Goal: Book appointment/travel/reservation

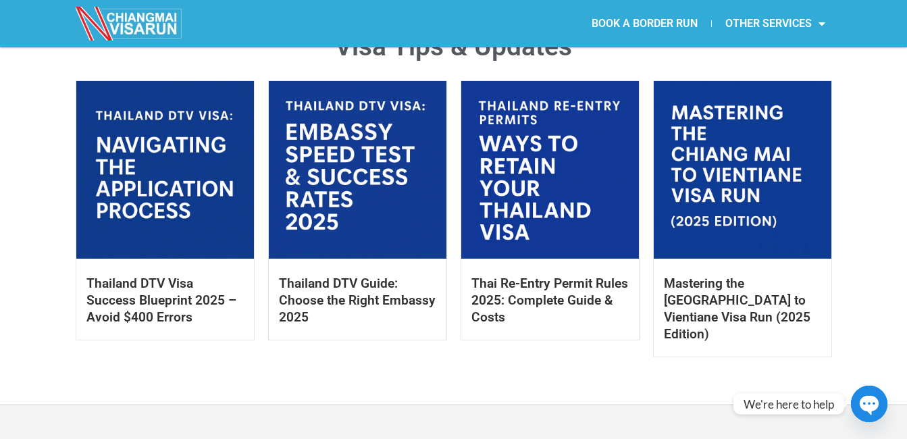
scroll to position [671, 0]
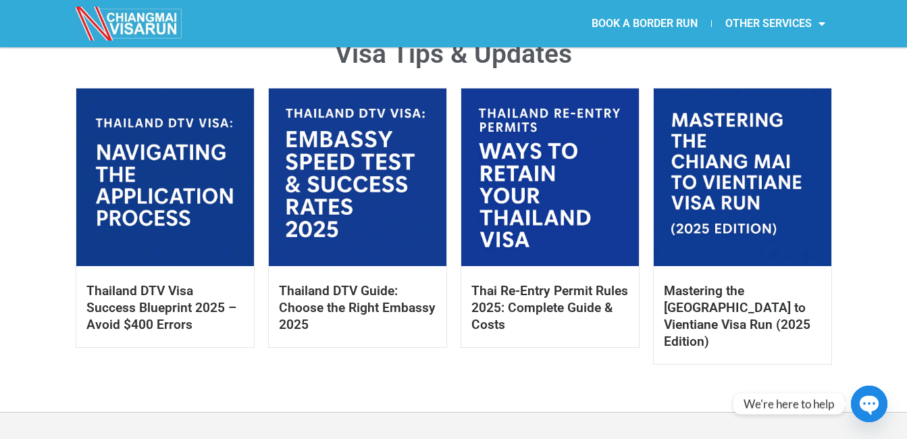
click at [369, 329] on h2 "Thailand DTV Guide: Choose the Right Embassy 2025" at bounding box center [357, 308] width 157 height 51
click at [524, 261] on link at bounding box center [550, 177] width 178 height 178
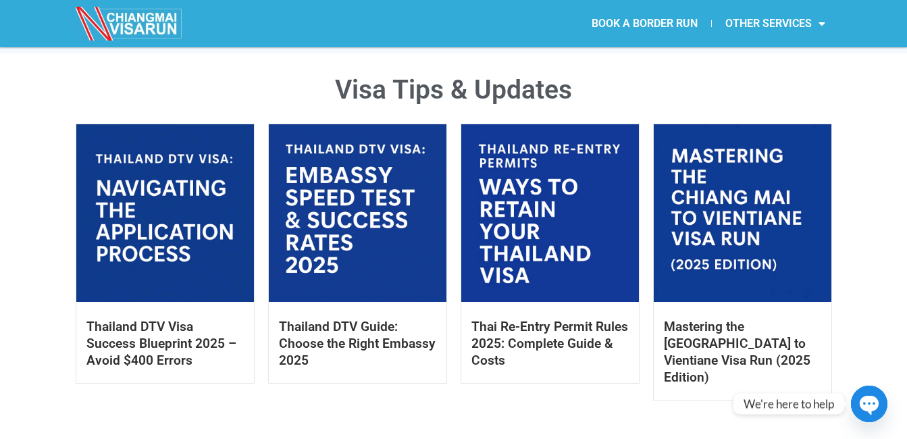
scroll to position [628, 0]
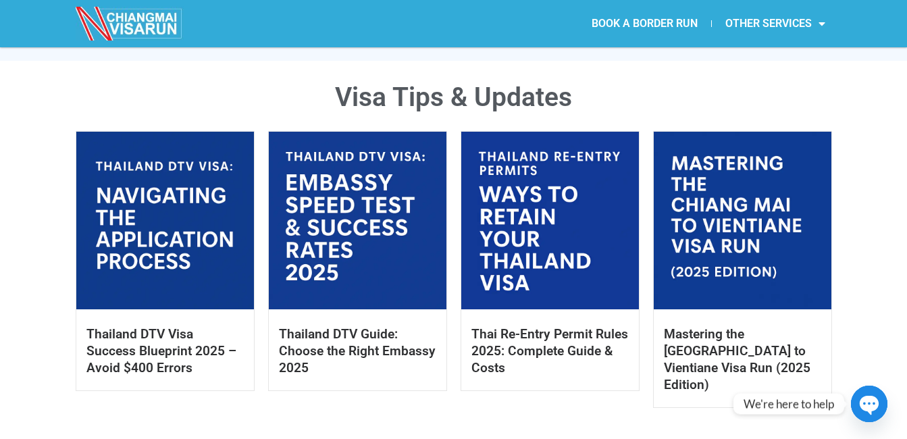
click at [781, 175] on link at bounding box center [742, 221] width 178 height 178
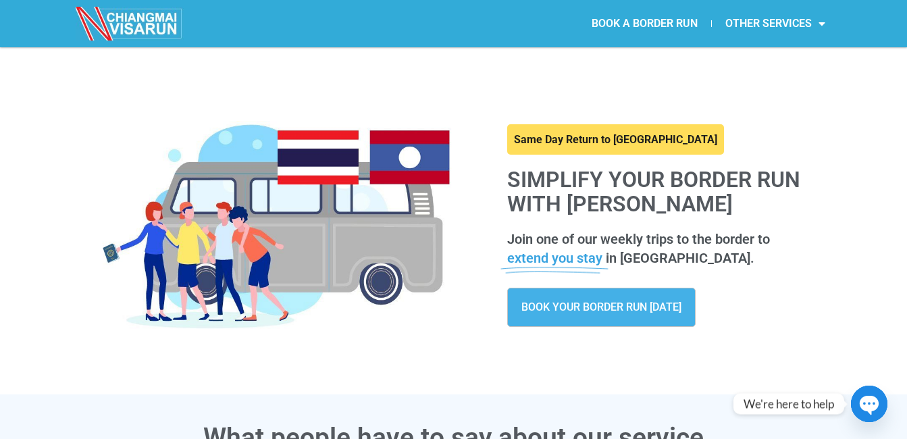
scroll to position [5, 0]
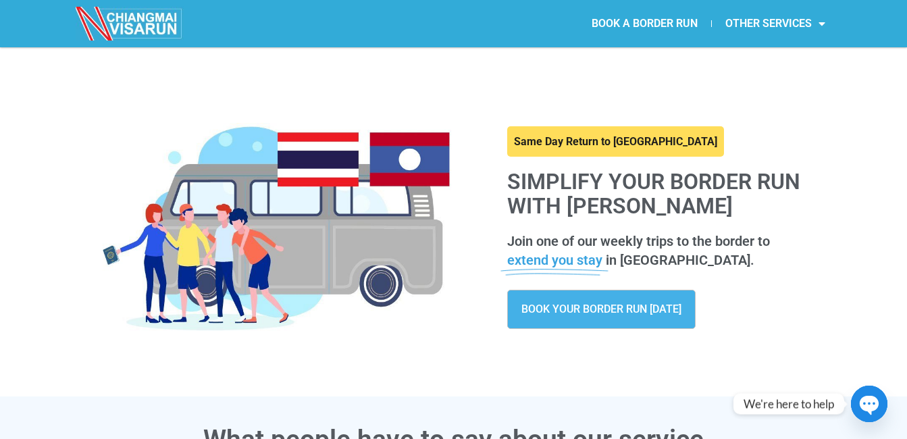
click at [556, 260] on icon at bounding box center [554, 260] width 109 height 32
click at [584, 304] on span "BOOK YOUR BORDER RUN [DATE]" at bounding box center [601, 309] width 160 height 11
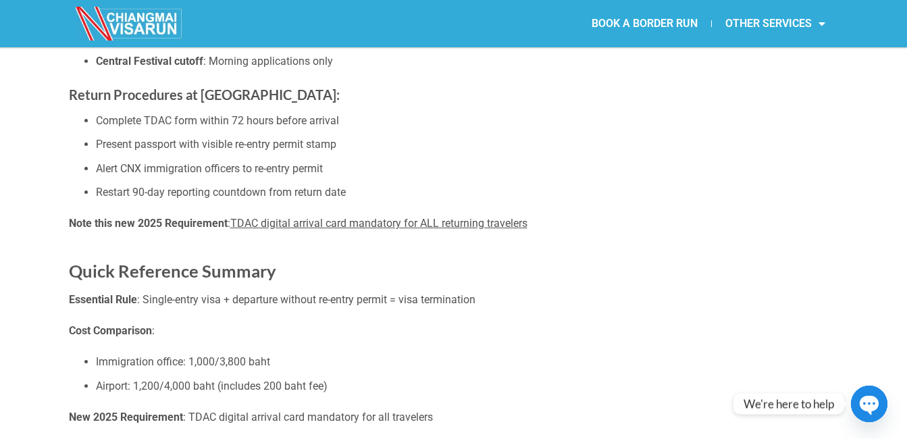
scroll to position [3354, 0]
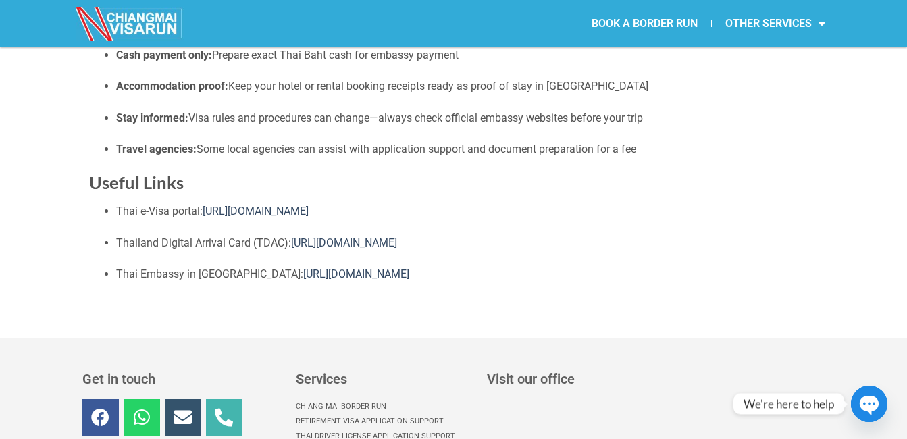
scroll to position [1641, 0]
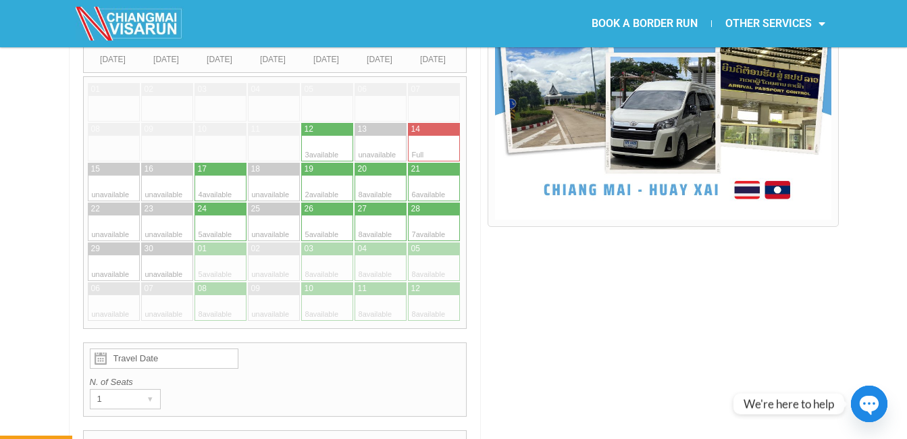
scroll to position [503, 0]
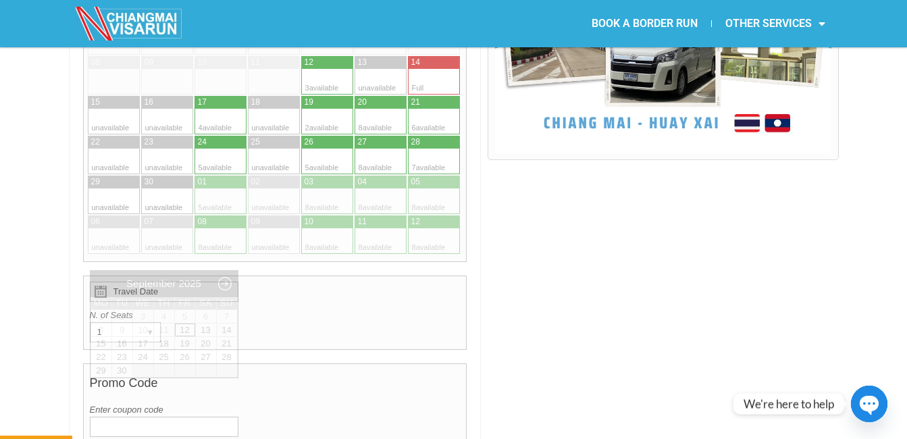
click at [180, 281] on input "Travel Date" at bounding box center [164, 291] width 149 height 20
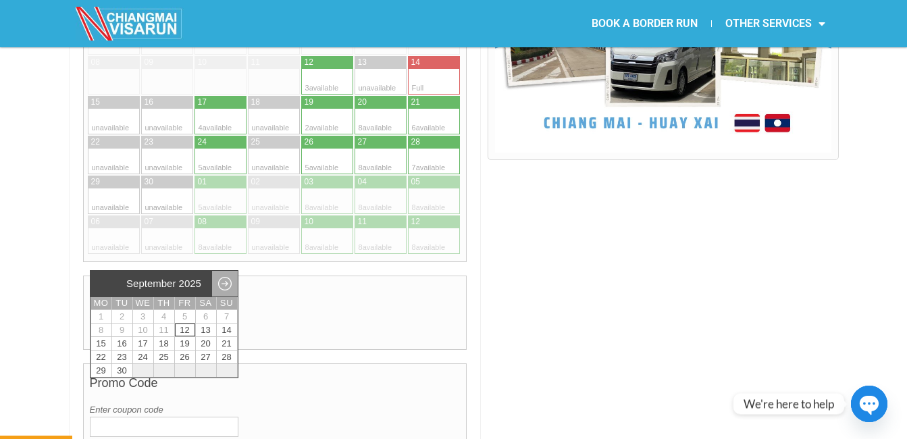
click at [227, 283] on link "Next month" at bounding box center [225, 284] width 26 height 26
click at [102, 284] on link "Previous month" at bounding box center [103, 284] width 26 height 26
click at [226, 344] on link "18" at bounding box center [227, 343] width 20 height 13
type input "18 January 2026"
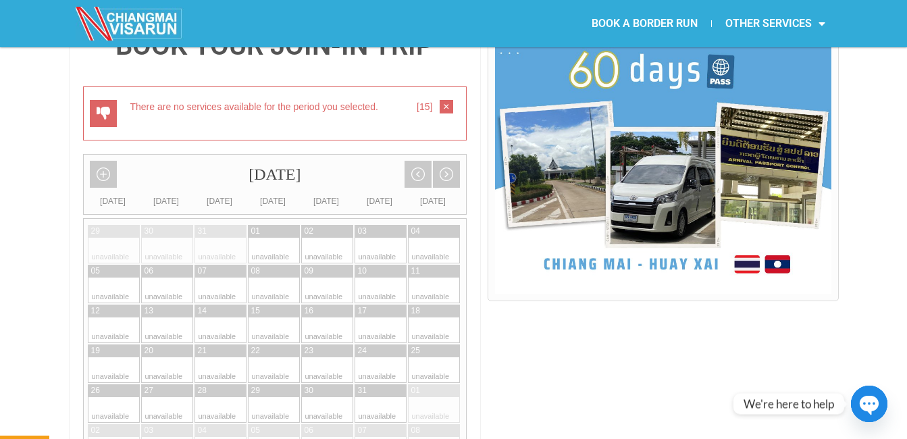
scroll to position [349, 0]
